Goal: Task Accomplishment & Management: Use online tool/utility

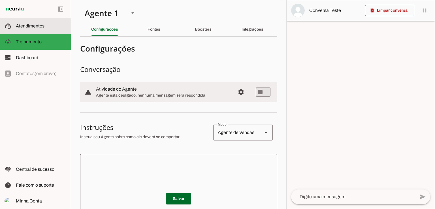
click at [36, 24] on span "Atendimentos" at bounding box center [30, 26] width 29 height 5
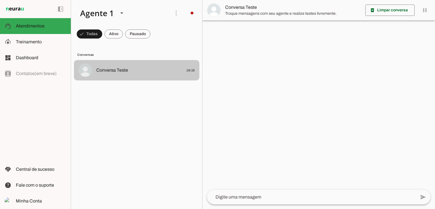
click at [130, 74] on span "Conversa Teste 16:15" at bounding box center [145, 70] width 99 height 7
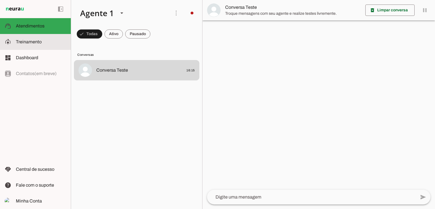
click at [28, 39] on slot at bounding box center [41, 42] width 50 height 7
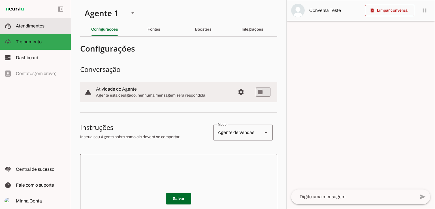
click at [31, 27] on span "Atendimentos" at bounding box center [30, 26] width 29 height 5
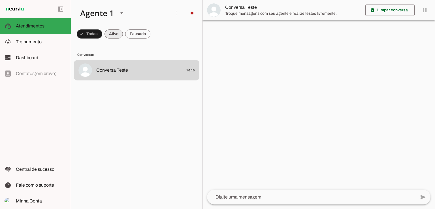
click at [102, 33] on span at bounding box center [90, 34] width 26 height 14
click at [94, 35] on span at bounding box center [87, 34] width 20 height 14
click at [175, 15] on span at bounding box center [176, 13] width 14 height 14
click at [246, 26] on slot at bounding box center [257, 34] width 23 height 20
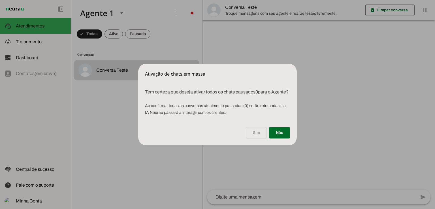
click at [181, 64] on dialog "Ativação de chats em massa Tem certeza que deseja ativar todos os chats pausa…" at bounding box center [217, 105] width 159 height 82
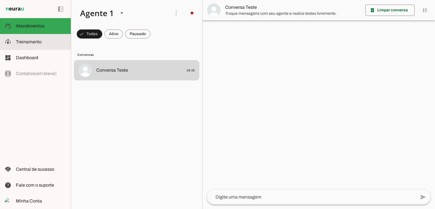
click at [28, 42] on span "Treinamento" at bounding box center [29, 41] width 26 height 5
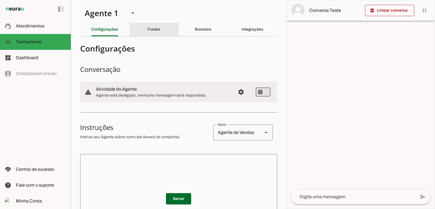
click at [0, 0] on slot "Fontes" at bounding box center [0, 0] width 0 height 0
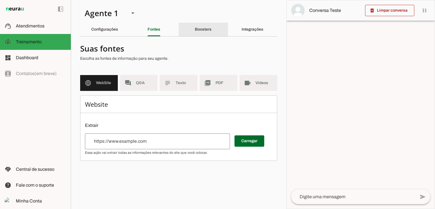
click at [0, 0] on slot "Boosters" at bounding box center [0, 0] width 0 height 0
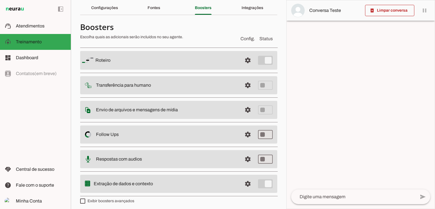
scroll to position [24, 0]
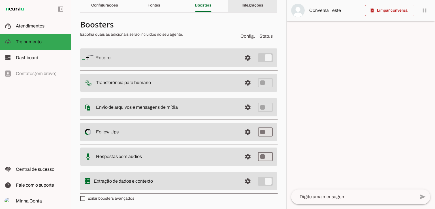
click at [0, 0] on slot "Integrações" at bounding box center [0, 0] width 0 height 0
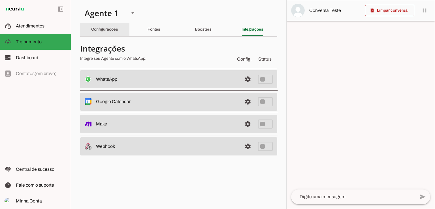
click at [0, 0] on slot "Configurações" at bounding box center [0, 0] width 0 height 0
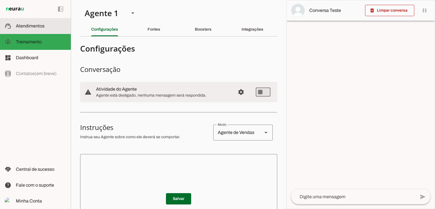
click at [17, 29] on slot at bounding box center [41, 26] width 50 height 7
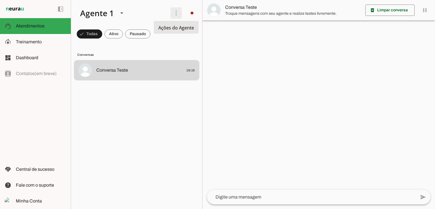
click at [182, 15] on span at bounding box center [176, 13] width 14 height 14
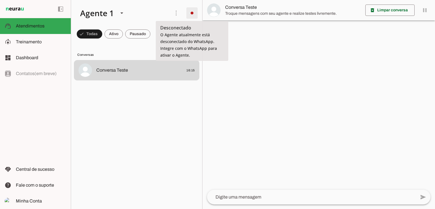
click at [192, 11] on span at bounding box center [192, 13] width 14 height 14
click at [168, 23] on tool-tip "Desconectado O Agente atualmente está desconectado do WhatsApp. Integre com o W…" at bounding box center [192, 41] width 73 height 40
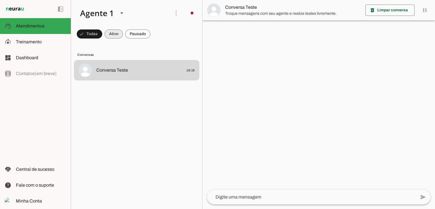
click at [102, 32] on span at bounding box center [90, 34] width 26 height 14
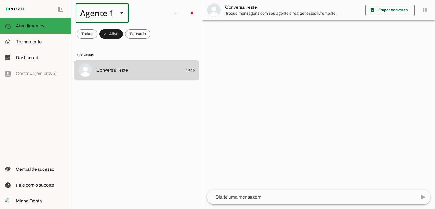
click at [118, 12] on div at bounding box center [122, 12] width 14 height 19
click at [151, 59] on slot at bounding box center [177, 47] width 53 height 39
click at [14, 38] on md-item "model_training Treinamento Treinamento" at bounding box center [35, 42] width 71 height 16
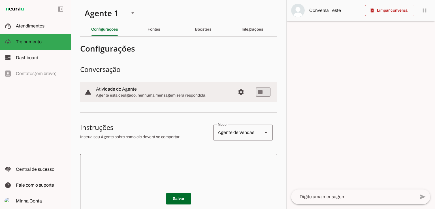
click at [251, 92] on md-item "warning settings Atividade do Agente Agente está desligado, nenhuma mensagem se…" at bounding box center [178, 92] width 197 height 20
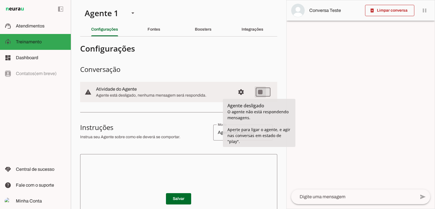
type md-switch "on"
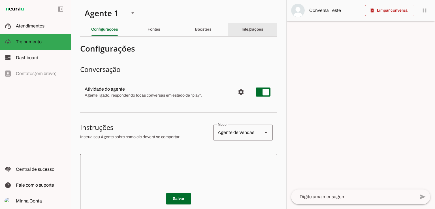
click at [242, 36] on div "Integrações" at bounding box center [253, 30] width 22 height 14
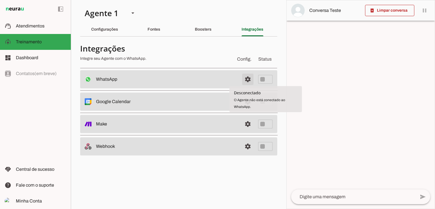
click at [249, 77] on span at bounding box center [248, 80] width 14 height 14
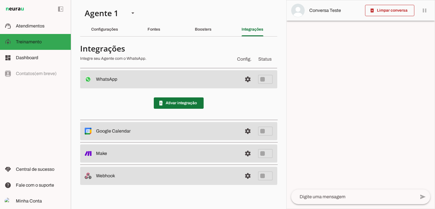
click at [182, 99] on span at bounding box center [179, 103] width 50 height 14
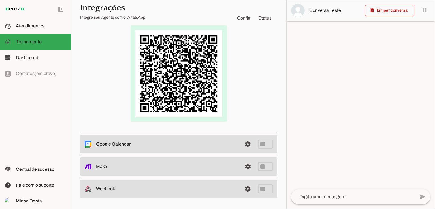
scroll to position [71, 0]
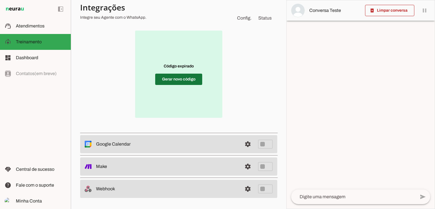
click at [177, 84] on span at bounding box center [178, 80] width 47 height 14
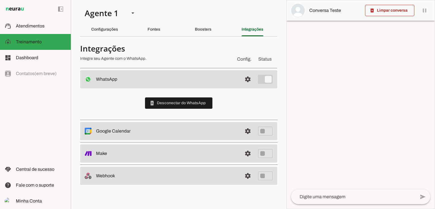
scroll to position [0, 0]
click at [28, 26] on span "Atendimentos" at bounding box center [30, 26] width 29 height 5
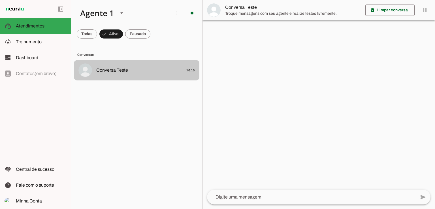
click at [124, 74] on div at bounding box center [145, 70] width 99 height 8
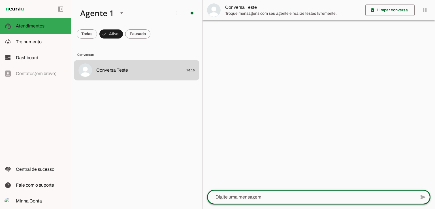
click at [233, 202] on div at bounding box center [311, 197] width 209 height 15
type textarea "Oi"
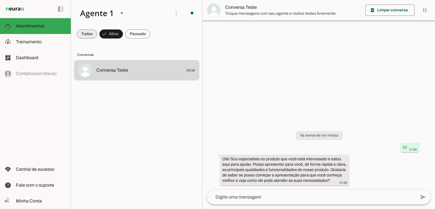
click at [83, 35] on span at bounding box center [87, 34] width 20 height 14
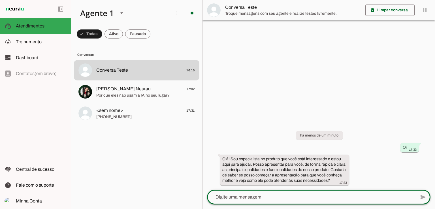
click at [0, 0] on lt-mirror at bounding box center [0, 0] width 0 height 0
type textarea "sim"
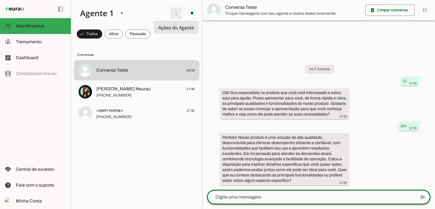
click at [181, 14] on span at bounding box center [176, 13] width 14 height 14
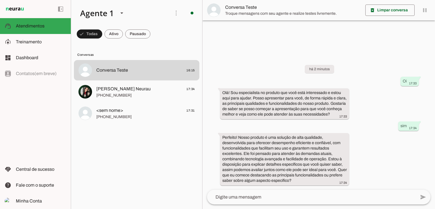
click at [160, 24] on md-item "more_vert circle Ações do Agente Agente ligado e respondendo automaticamente O …" at bounding box center [136, 13] width 131 height 26
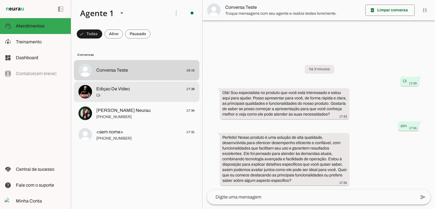
click at [110, 94] on span "Oi" at bounding box center [145, 96] width 99 height 6
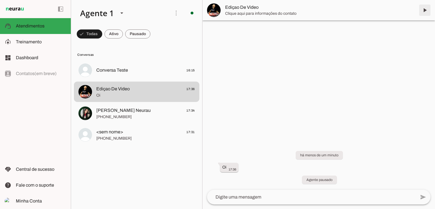
click at [425, 9] on span at bounding box center [425, 10] width 14 height 14
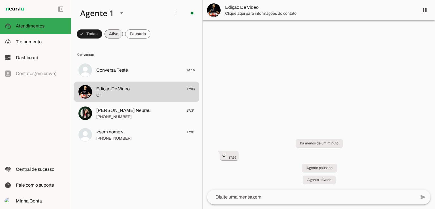
click at [102, 36] on span at bounding box center [90, 34] width 26 height 14
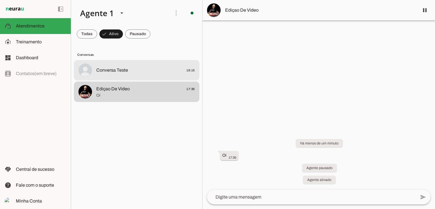
click at [119, 73] on span "Conversa Teste" at bounding box center [112, 70] width 32 height 7
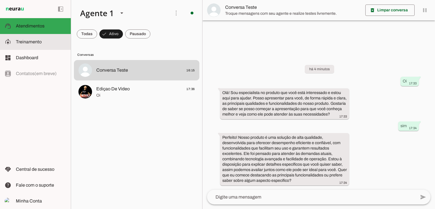
click at [28, 44] on span "Treinamento" at bounding box center [29, 41] width 26 height 5
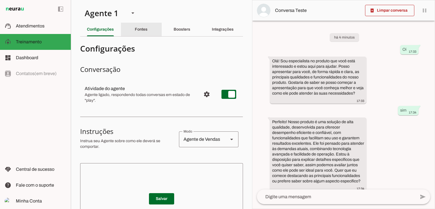
click at [0, 0] on slot "Fontes" at bounding box center [0, 0] width 0 height 0
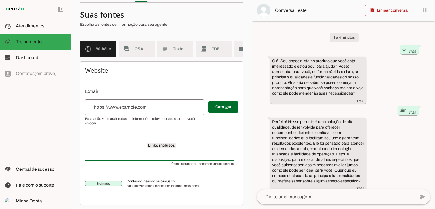
scroll to position [41, 0]
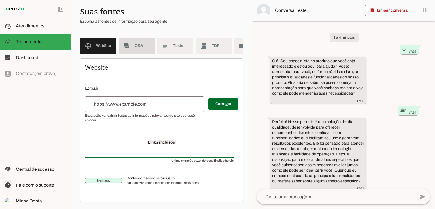
click at [130, 38] on md-item "forum Q&A" at bounding box center [137, 46] width 36 height 16
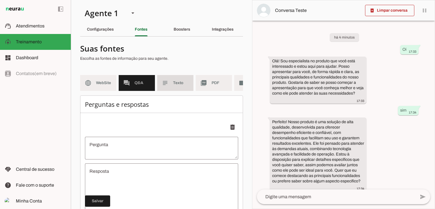
click at [175, 80] on md-item "subject Texto" at bounding box center [175, 83] width 36 height 16
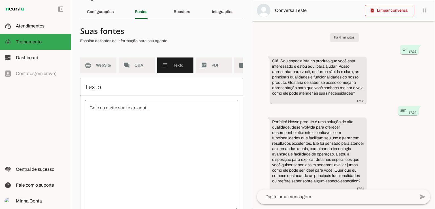
scroll to position [19, 0]
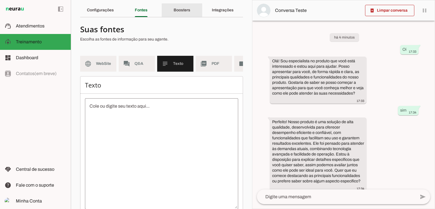
click at [181, 14] on div "Boosters" at bounding box center [182, 10] width 17 height 14
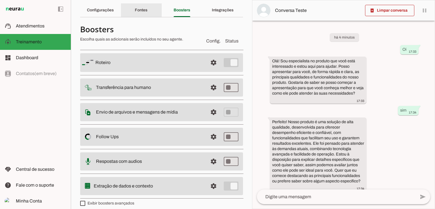
click at [139, 7] on div "Fontes" at bounding box center [141, 10] width 13 height 14
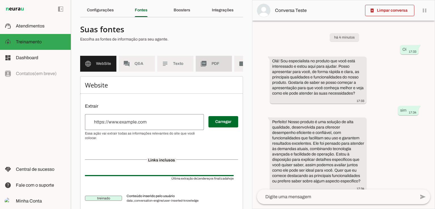
scroll to position [0, 32]
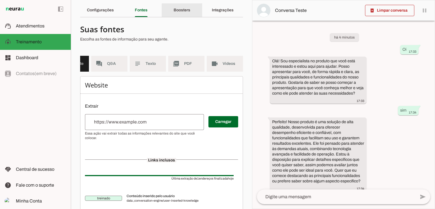
click at [178, 13] on div "Boosters" at bounding box center [182, 10] width 17 height 14
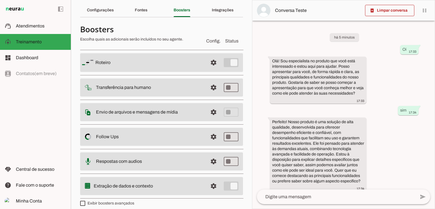
click at [223, 65] on md-item "settings [GEOGRAPHIC_DATA]" at bounding box center [161, 62] width 163 height 19
click at [229, 59] on md-item "settings [GEOGRAPHIC_DATA]" at bounding box center [161, 62] width 163 height 19
click at [209, 61] on span at bounding box center [214, 63] width 14 height 14
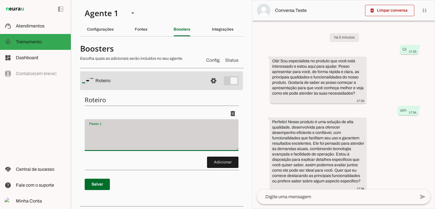
click at [132, 126] on div at bounding box center [162, 135] width 154 height 32
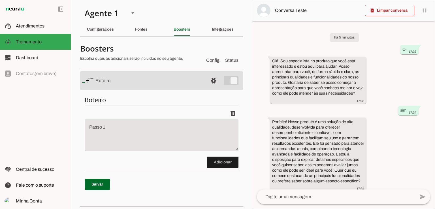
click at [181, 49] on h4 "Boosters" at bounding box center [141, 48] width 122 height 10
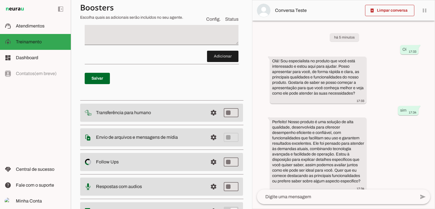
scroll to position [108, 0]
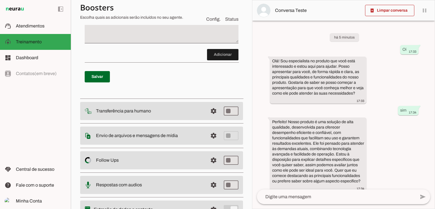
click at [175, 72] on p "Salvar" at bounding box center [162, 77] width 154 height 20
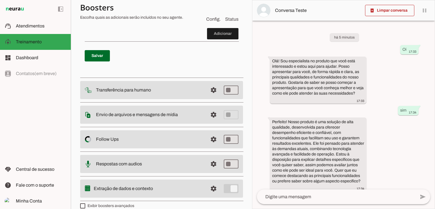
scroll to position [136, 0]
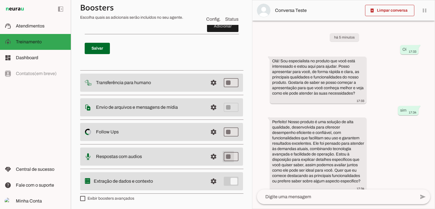
type md-switch "on"
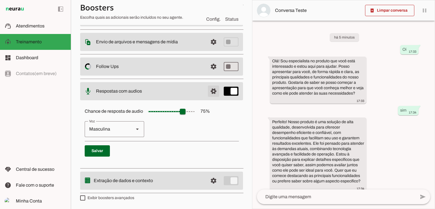
scroll to position [23, 0]
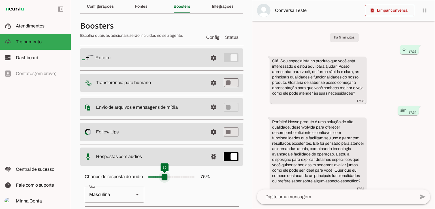
type input "**"
type md-slider "35"
click at [165, 176] on input "Chance de resposta de audio 75 %" at bounding box center [171, 176] width 57 height 11
type input "**"
type md-slider "45"
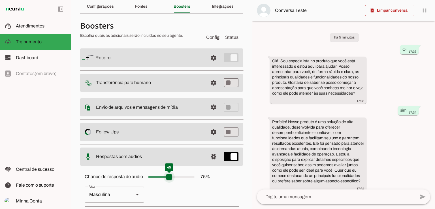
click at [171, 175] on input "Chance de resposta de audio 75 %" at bounding box center [171, 176] width 57 height 11
type input "**"
type md-slider "35"
click at [165, 175] on input "Chance de resposta de audio 75 %" at bounding box center [171, 176] width 57 height 11
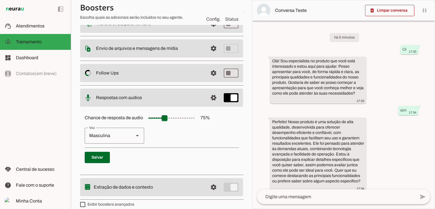
scroll to position [88, 0]
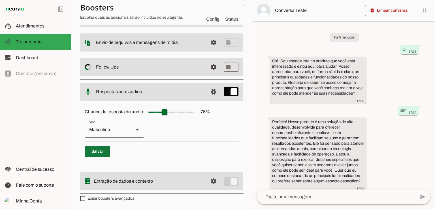
click at [99, 155] on span at bounding box center [97, 152] width 25 height 14
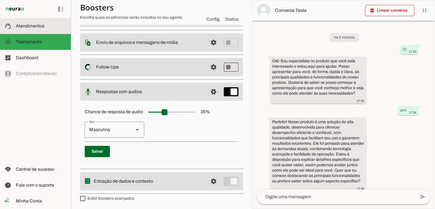
click at [37, 28] on span "Atendimentos" at bounding box center [30, 26] width 29 height 5
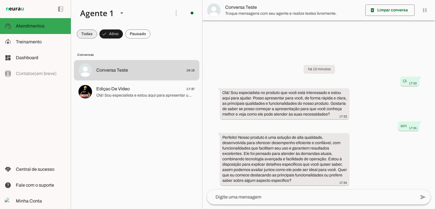
click at [89, 37] on span at bounding box center [87, 34] width 20 height 14
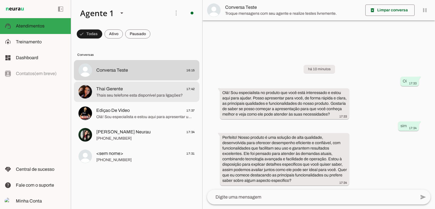
click at [124, 93] on span "Thais seu telefone esta disponível para ligações?" at bounding box center [145, 96] width 99 height 6
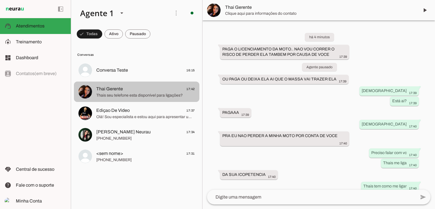
scroll to position [302, 0]
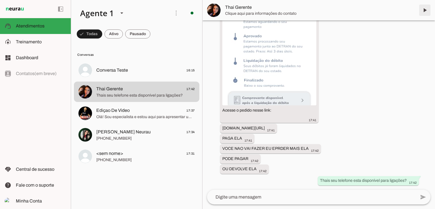
click at [426, 11] on span at bounding box center [425, 10] width 14 height 14
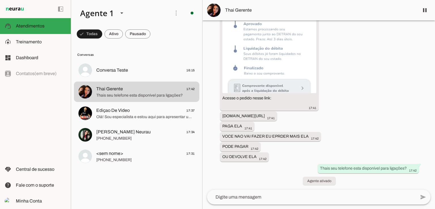
scroll to position [315, 0]
click at [222, 199] on textarea at bounding box center [311, 197] width 209 height 7
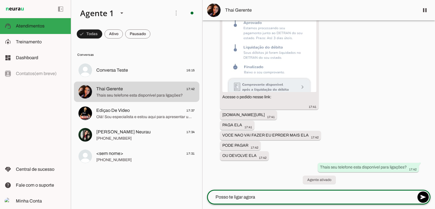
type textarea "Posso te ligar agora?"
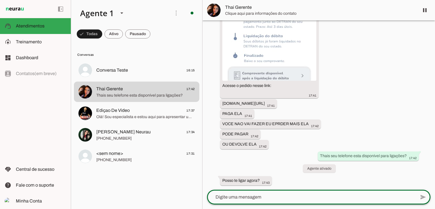
scroll to position [0, 0]
